Goal: Communication & Community: Answer question/provide support

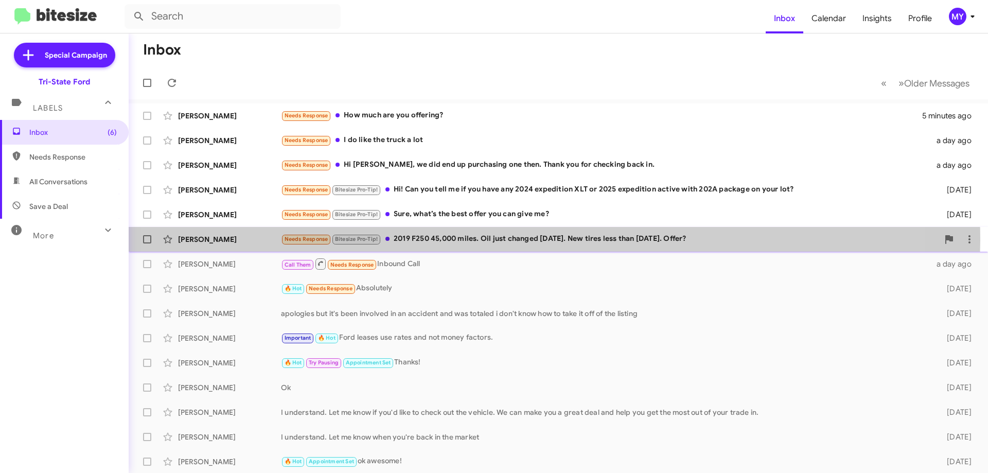
click at [495, 240] on div "Needs Response Bitesize Pro-Tip! 2019 F250 45,000 miles. Oil just changed [DATE…" at bounding box center [610, 239] width 658 height 12
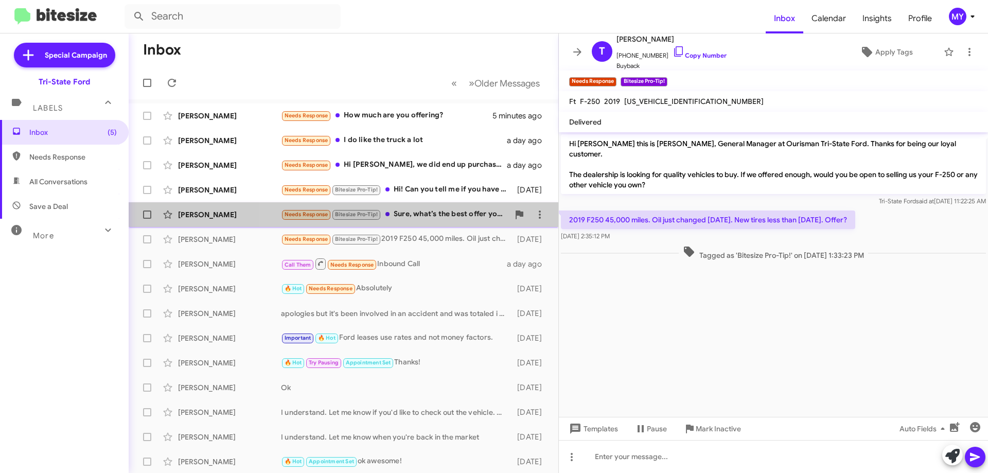
click at [415, 211] on div "Needs Response Bitesize Pro-Tip! Sure, what’s the best offer you can give me?" at bounding box center [395, 215] width 228 height 12
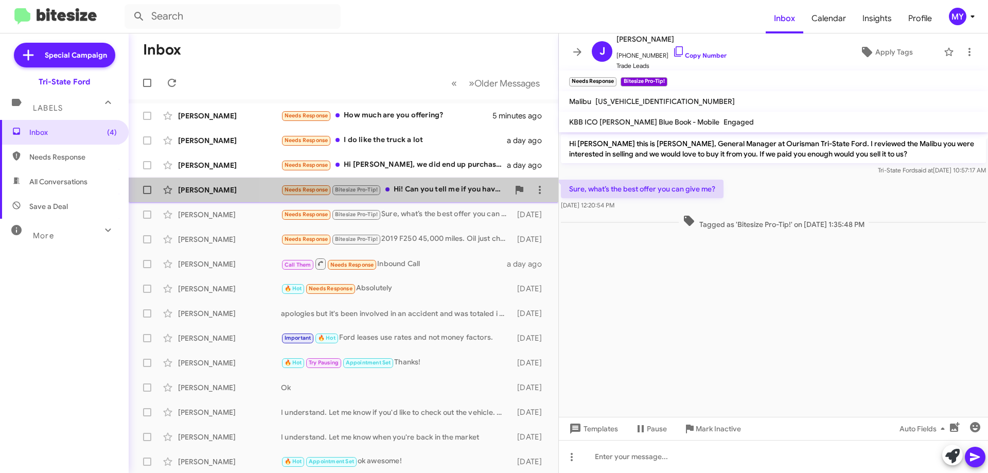
click at [433, 189] on div "Needs Response Bitesize Pro-Tip! Hi! Can you tell me if you have any 2024 exped…" at bounding box center [395, 190] width 228 height 12
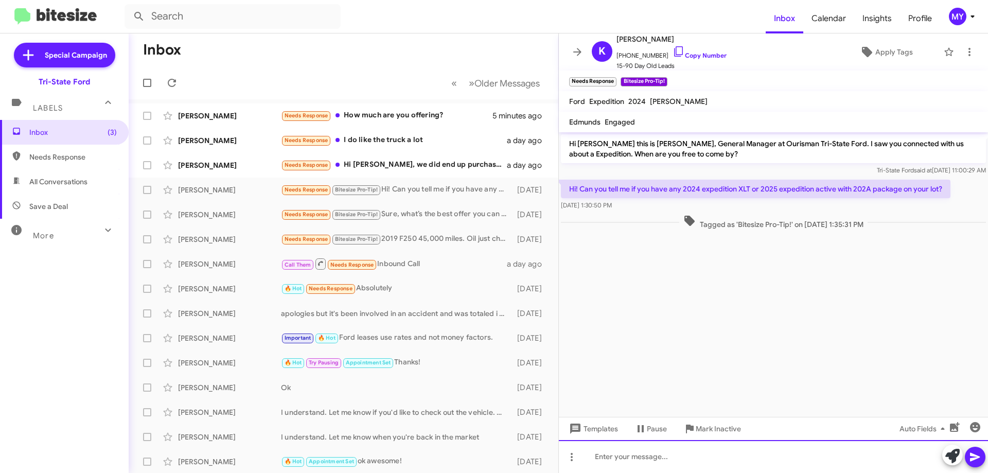
click at [684, 458] on div at bounding box center [773, 456] width 429 height 33
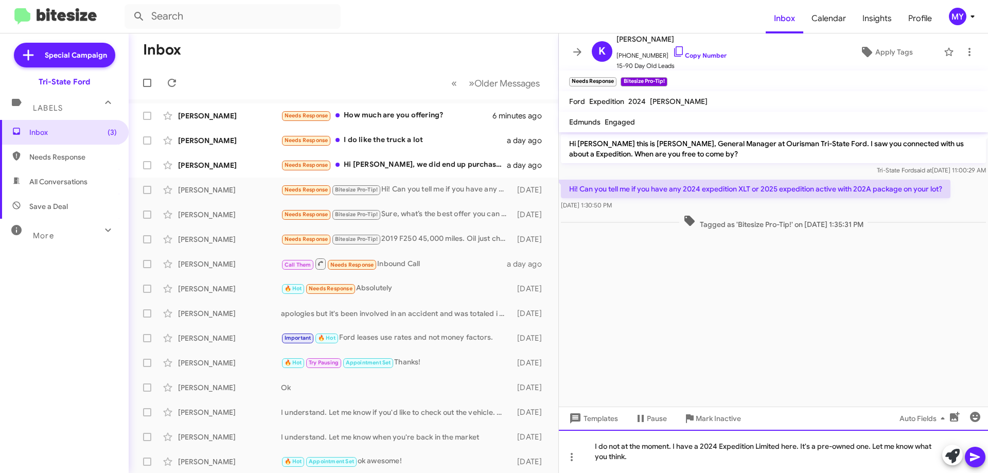
click at [693, 460] on div "I do not at the moment. I have a 2024 Expedition Limited here. It's a pre-owned…" at bounding box center [773, 451] width 429 height 43
click at [979, 454] on icon at bounding box center [975, 457] width 12 height 12
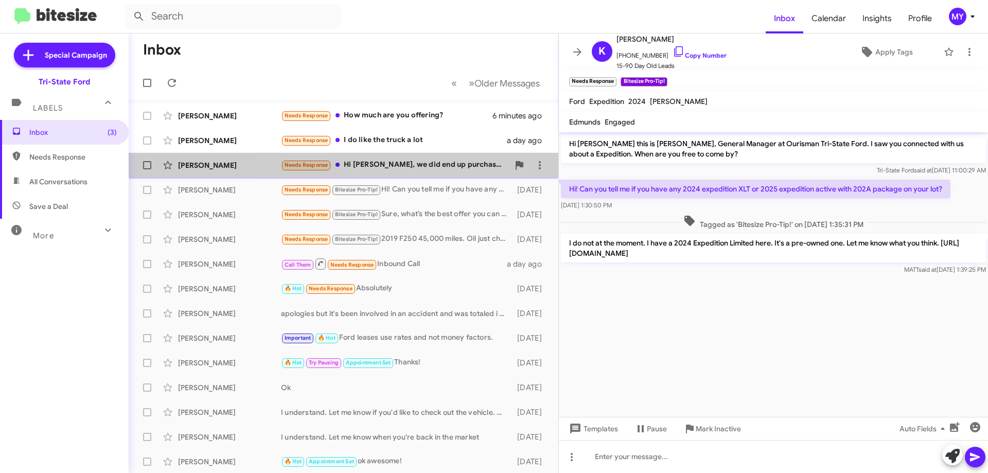
click at [406, 167] on div "Needs Response Hi [PERSON_NAME], we did end up purchasing one then. Thank you f…" at bounding box center [395, 165] width 228 height 12
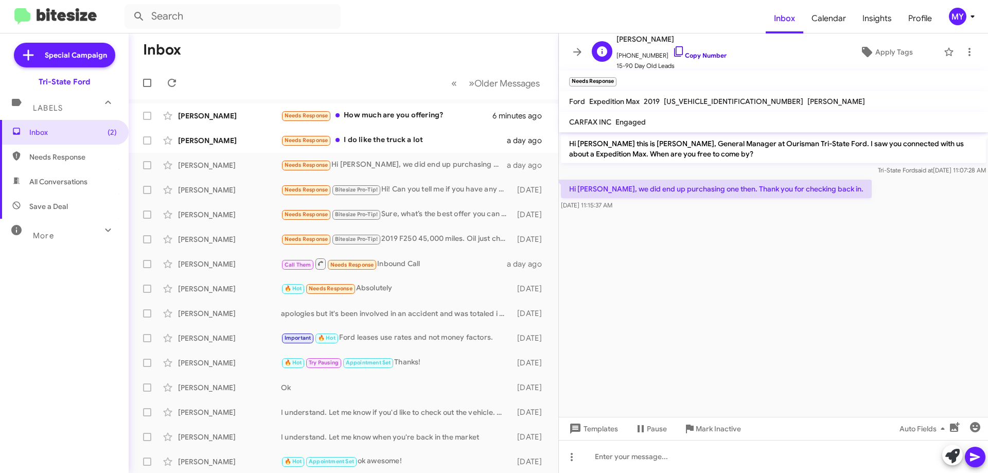
click at [673, 54] on icon at bounding box center [679, 51] width 12 height 12
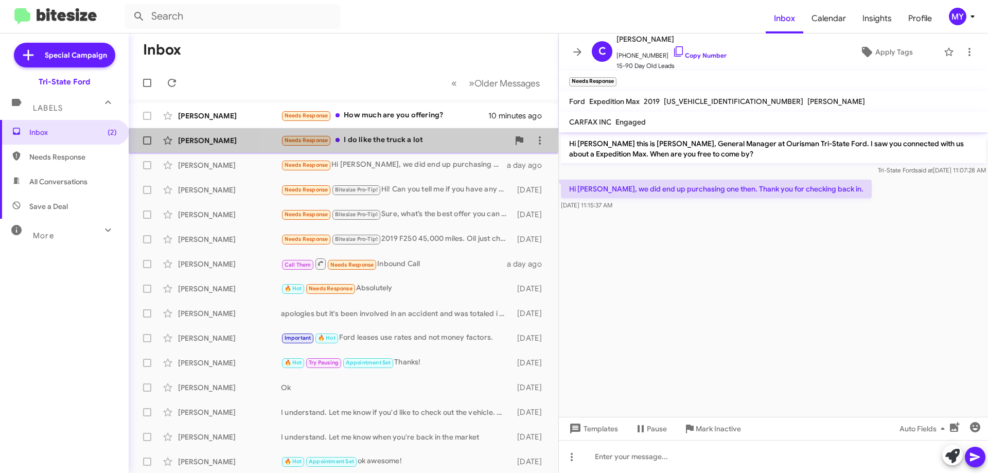
click at [414, 143] on div "Needs Response I do like the truck a lot" at bounding box center [395, 140] width 228 height 12
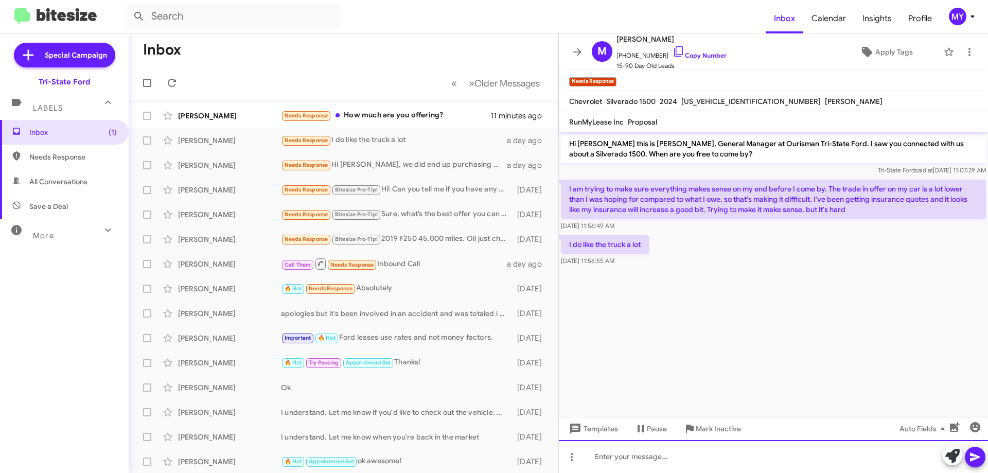
click at [665, 452] on div at bounding box center [773, 456] width 429 height 33
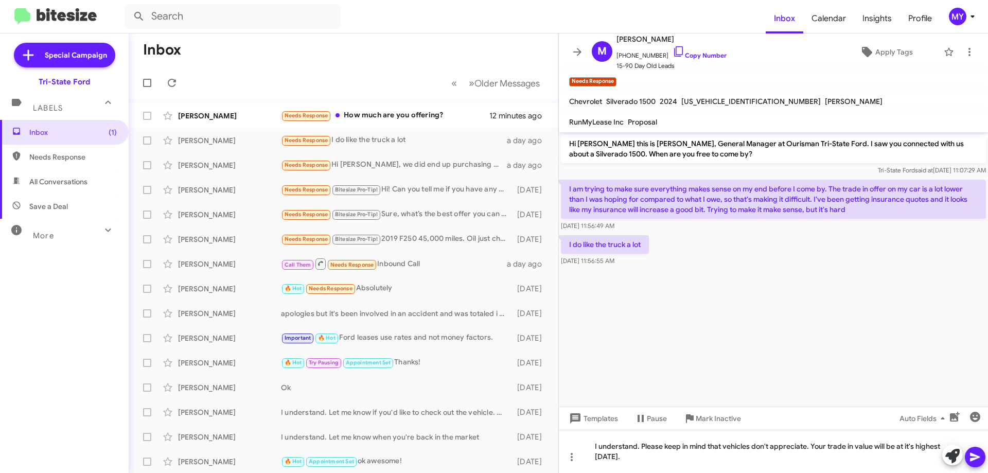
click at [974, 455] on icon at bounding box center [975, 457] width 10 height 9
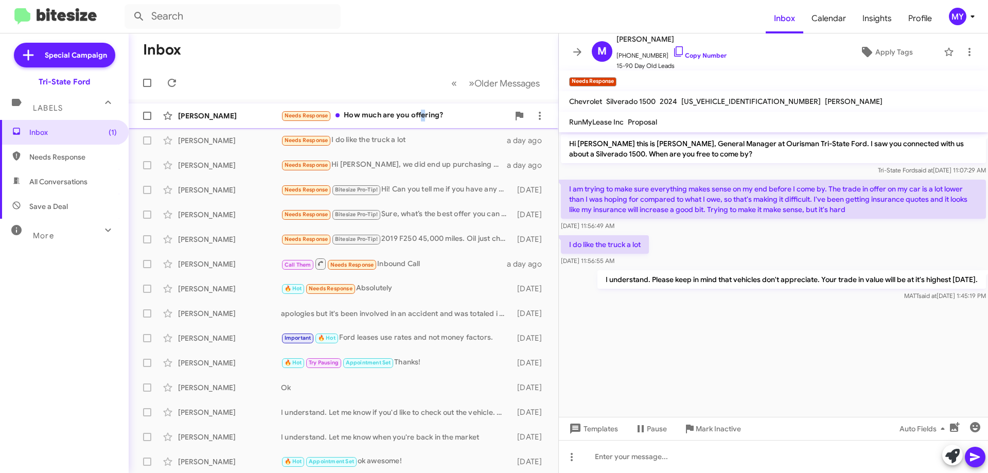
click at [423, 112] on div "Needs Response How much are you offering?" at bounding box center [395, 116] width 228 height 12
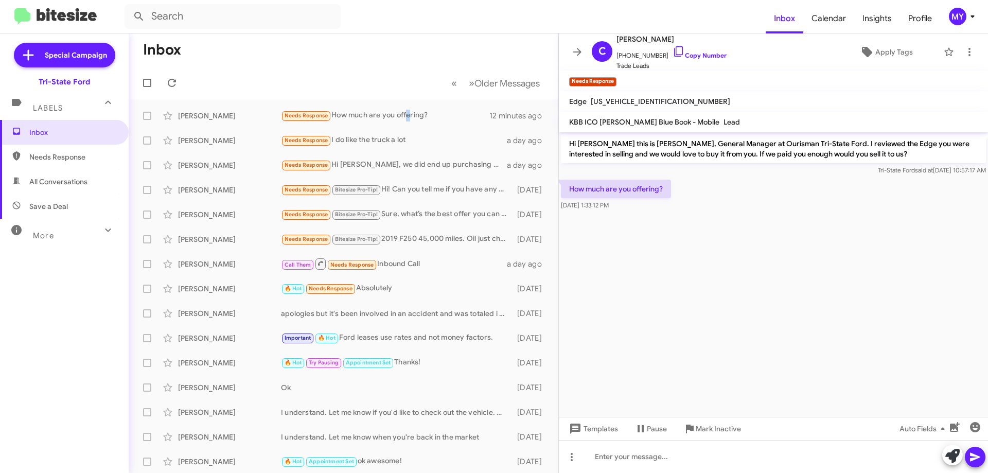
click at [56, 183] on span "All Conversations" at bounding box center [58, 182] width 58 height 10
type input "in:all-conversations"
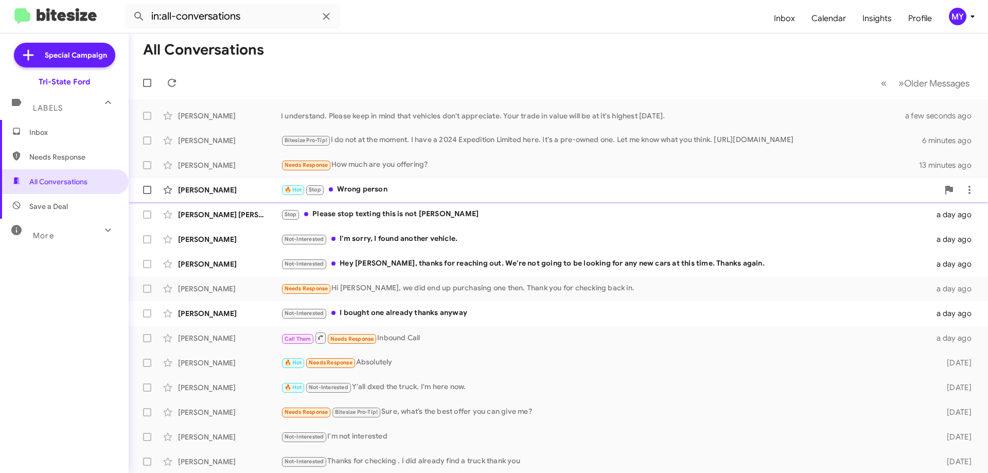
click at [392, 191] on div "🔥 Hot Stop Wrong person" at bounding box center [610, 190] width 658 height 12
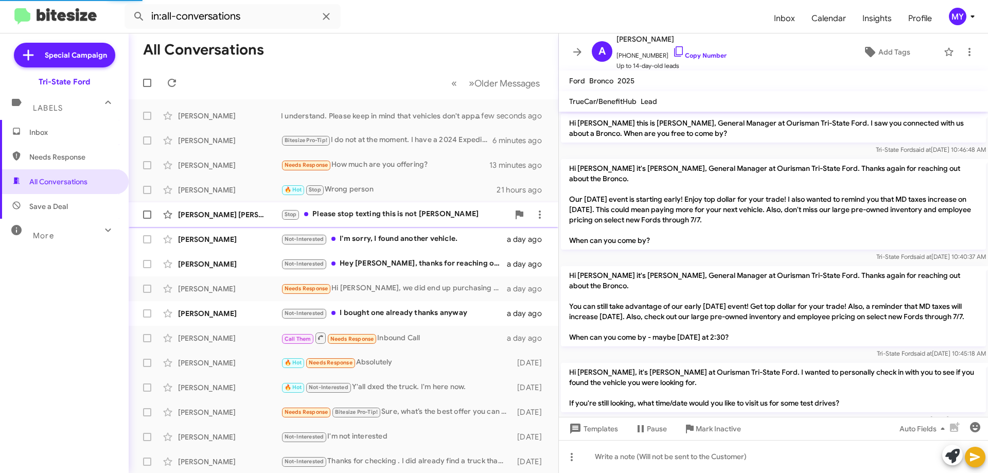
scroll to position [958, 0]
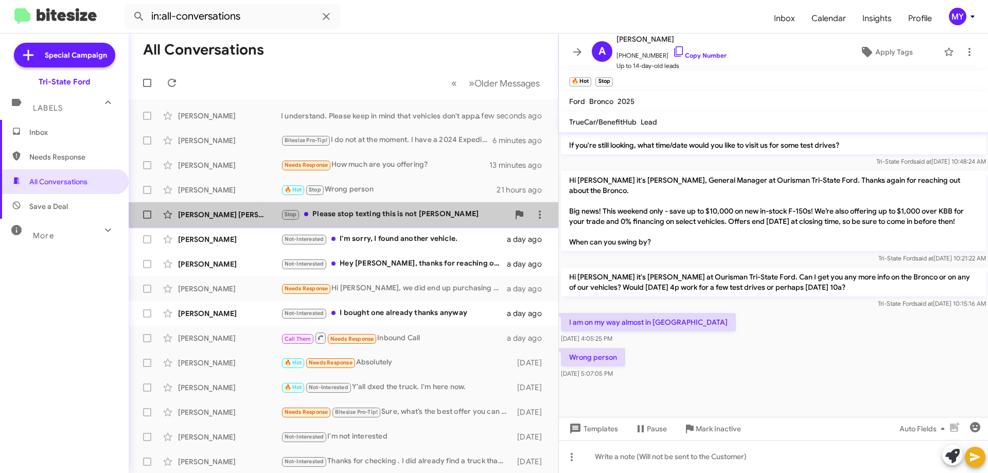
click at [415, 218] on div "Stop Please stop texting this is not [PERSON_NAME]" at bounding box center [395, 215] width 228 height 12
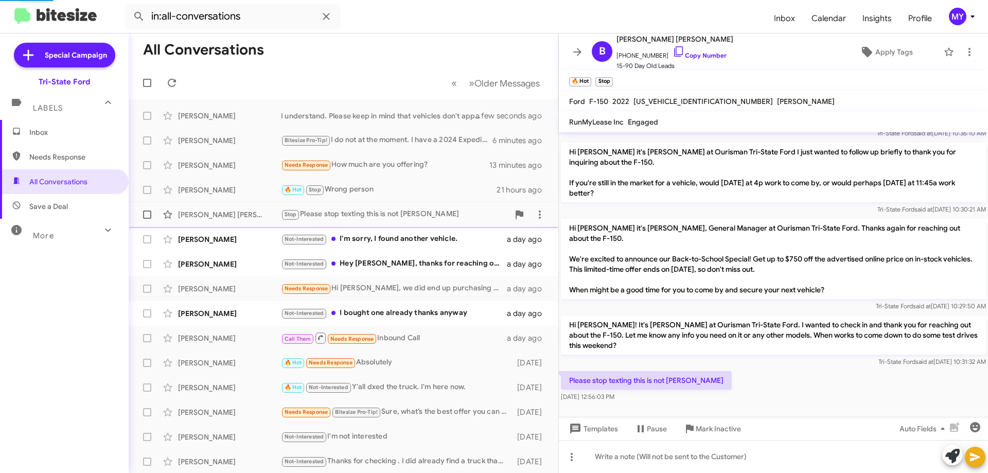
scroll to position [27, 0]
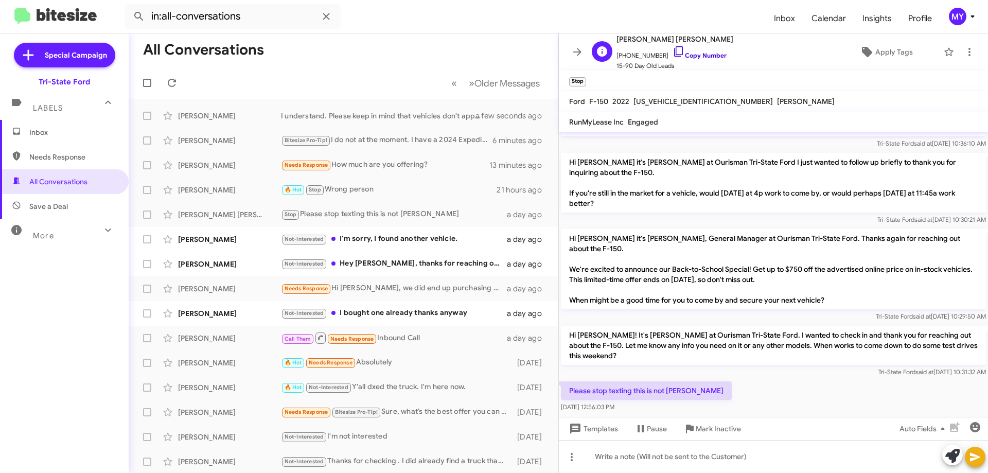
click at [673, 51] on icon at bounding box center [679, 51] width 12 height 12
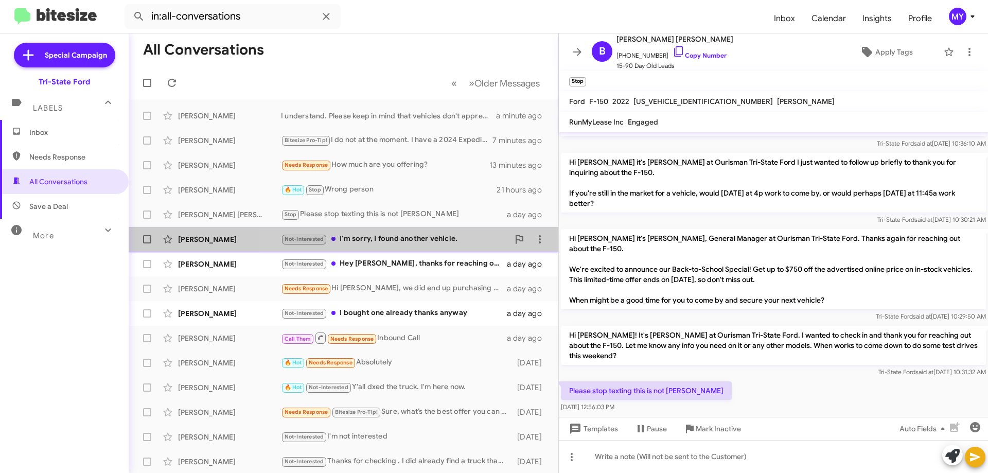
click at [415, 240] on div "Not-Interested I'm sorry, I found another vehicle." at bounding box center [395, 239] width 228 height 12
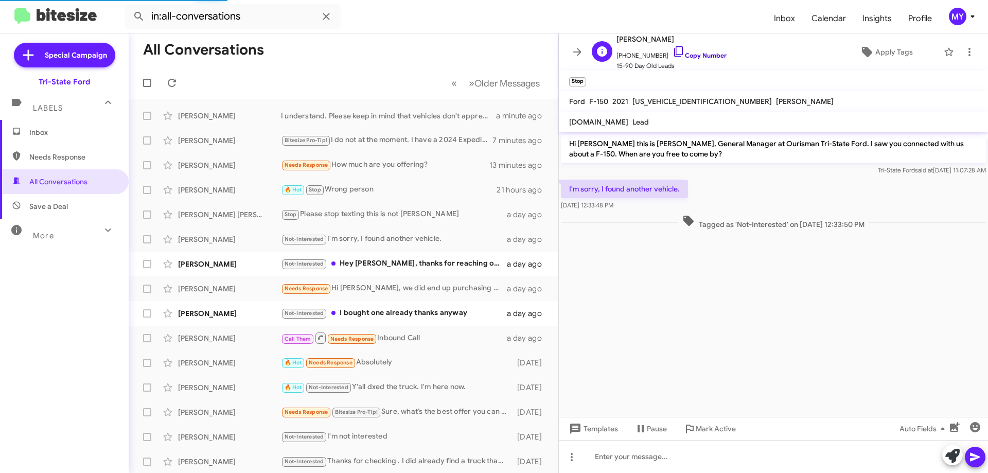
click at [673, 52] on icon at bounding box center [679, 51] width 12 height 12
click at [376, 264] on div "Not-Interested Hey [PERSON_NAME], thanks for reaching out. We're not going to b…" at bounding box center [395, 264] width 228 height 12
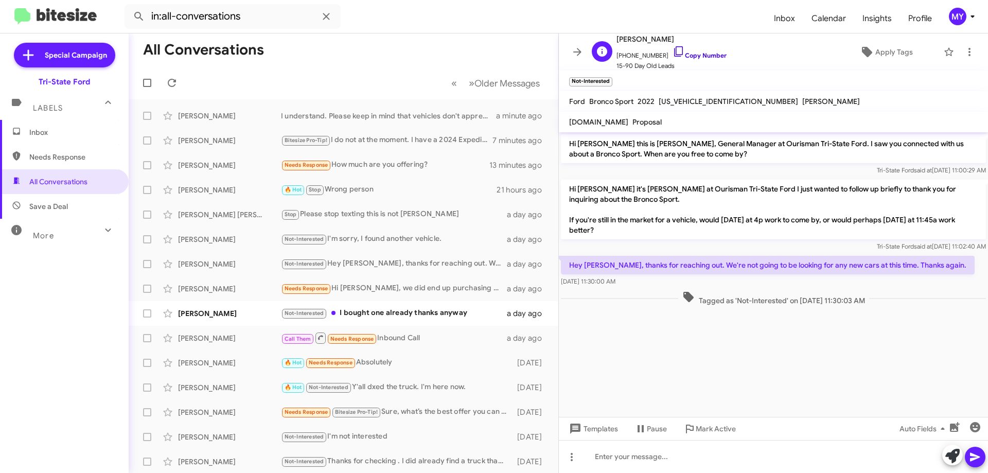
click at [673, 50] on icon at bounding box center [679, 51] width 12 height 12
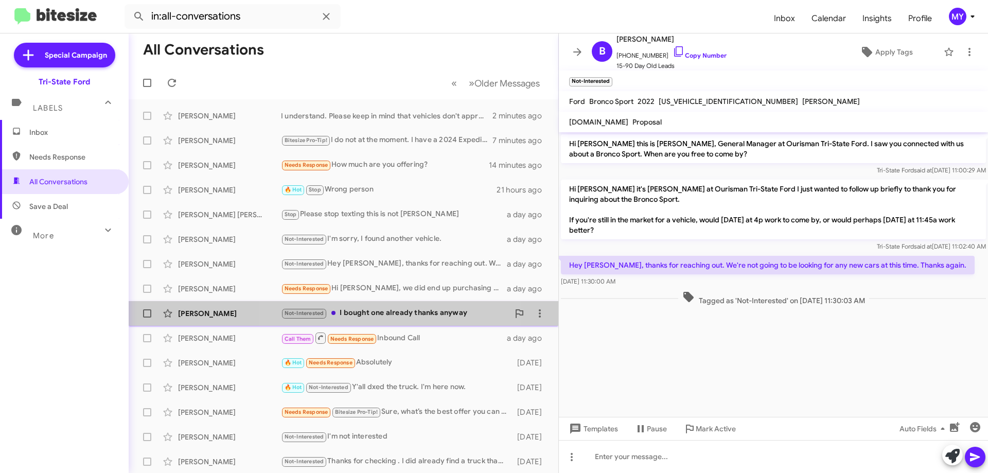
click at [388, 312] on div "Not-Interested I bought one already thanks anyway" at bounding box center [395, 313] width 228 height 12
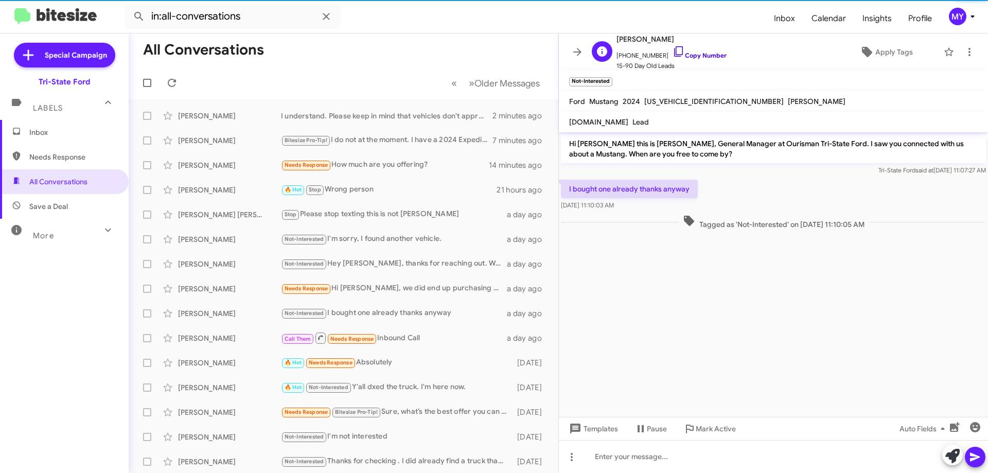
click at [674, 56] on icon at bounding box center [678, 51] width 9 height 10
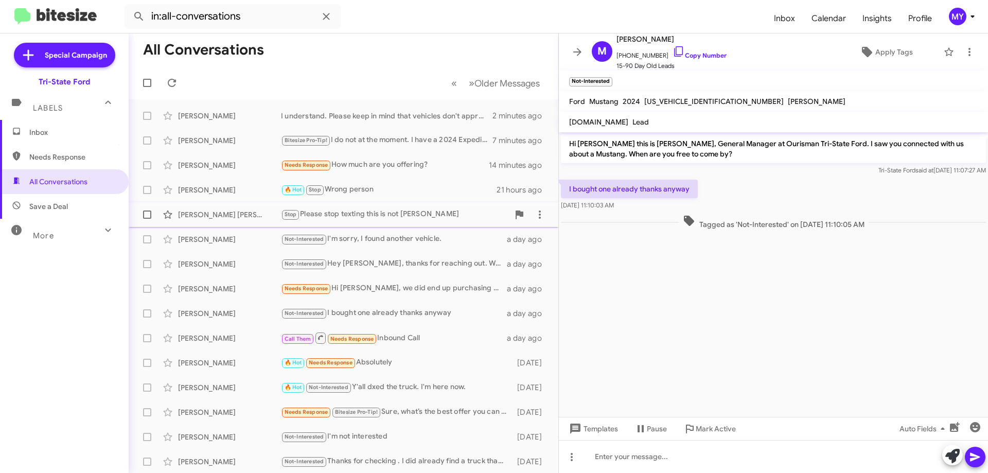
click at [403, 215] on div "Stop Please stop texting this is not [PERSON_NAME]" at bounding box center [395, 215] width 228 height 12
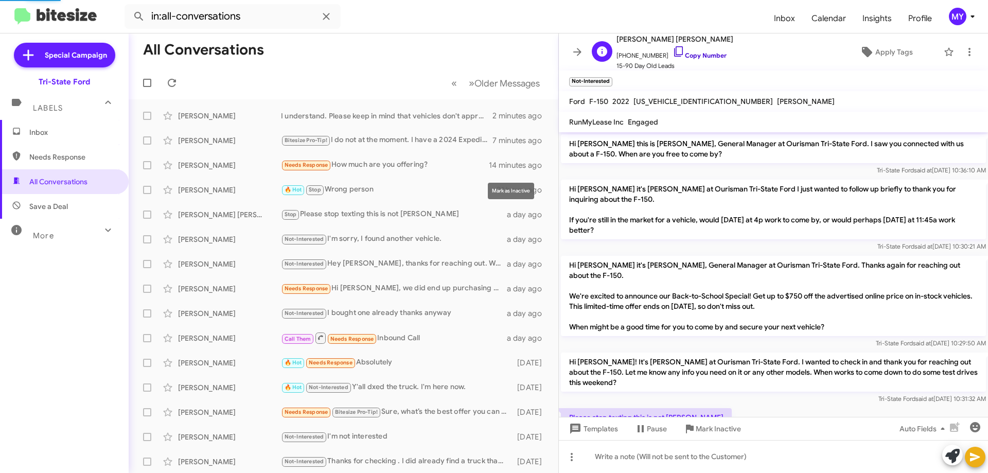
scroll to position [27, 0]
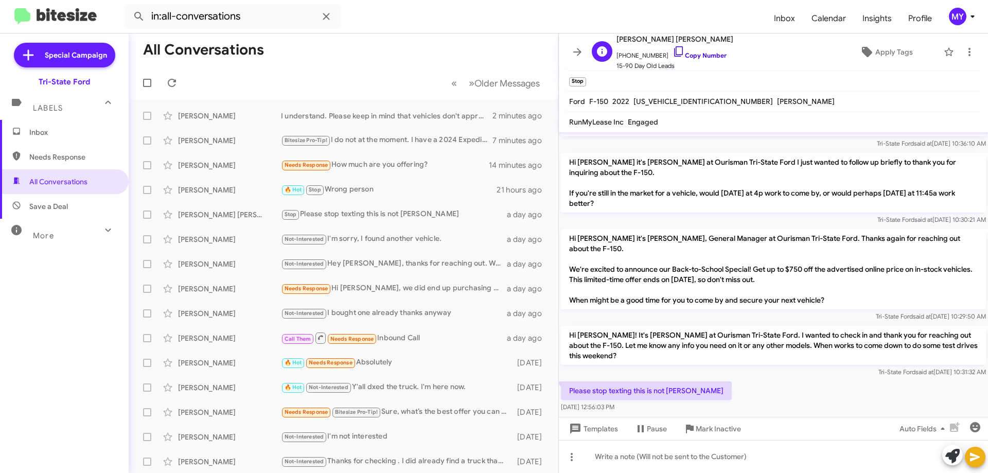
click at [687, 56] on link "Copy Number" at bounding box center [700, 55] width 54 height 8
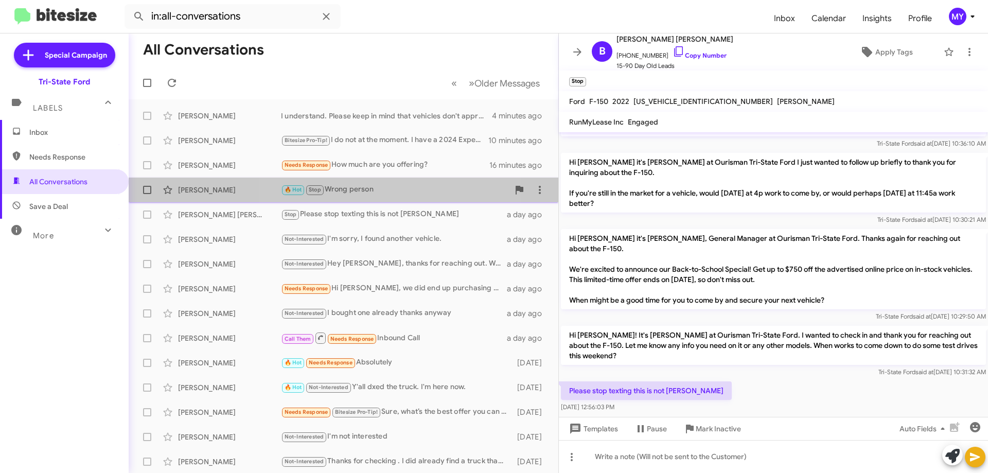
click at [362, 187] on div "🔥 Hot Stop Wrong person" at bounding box center [395, 190] width 228 height 12
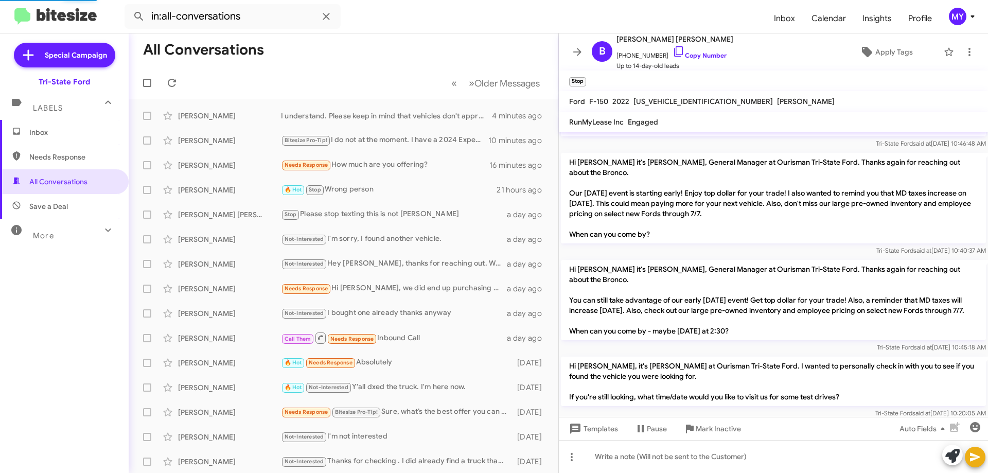
scroll to position [979, 0]
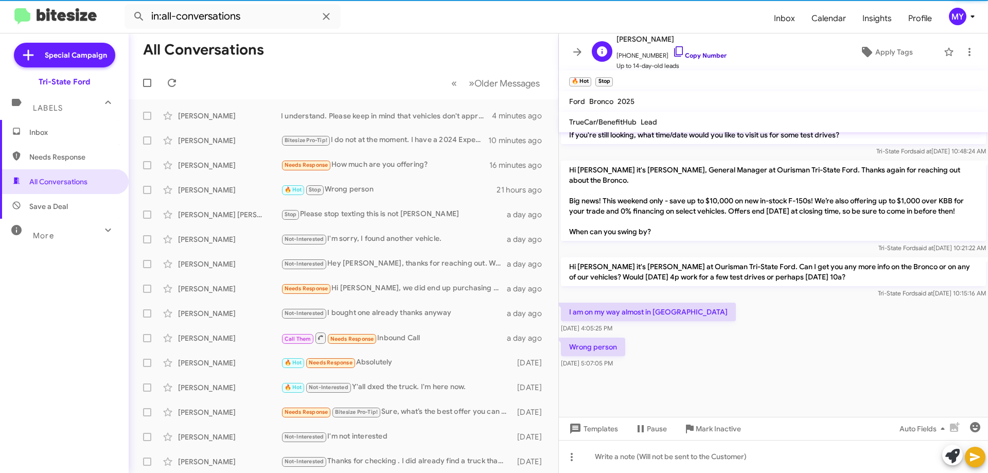
click at [673, 49] on icon at bounding box center [679, 51] width 12 height 12
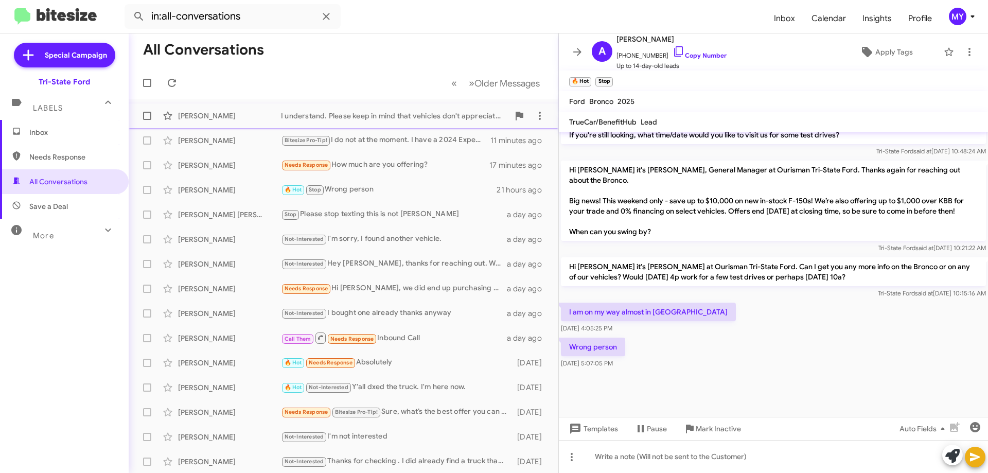
click at [382, 120] on div "I understand. Please keep in mind that vehicles don't appreciate. Your trade in…" at bounding box center [395, 116] width 228 height 10
